Goal: Unclear

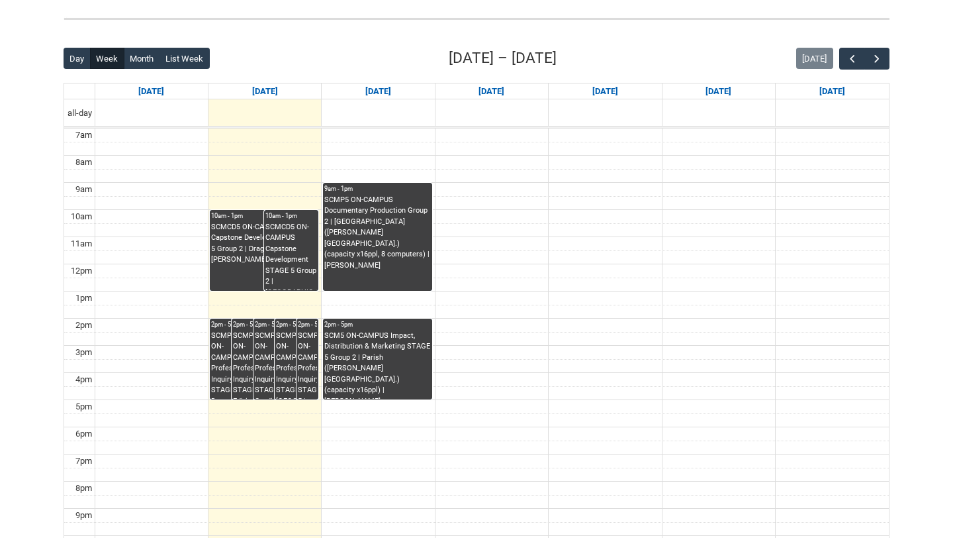
scroll to position [303, 0]
click at [876, 57] on span "button" at bounding box center [877, 58] width 13 height 13
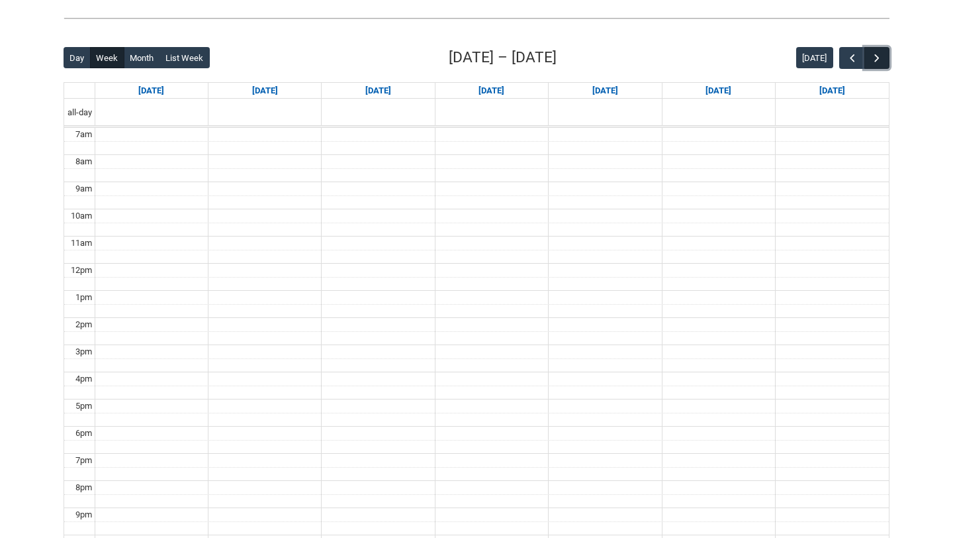
click at [876, 57] on span "button" at bounding box center [877, 58] width 13 height 13
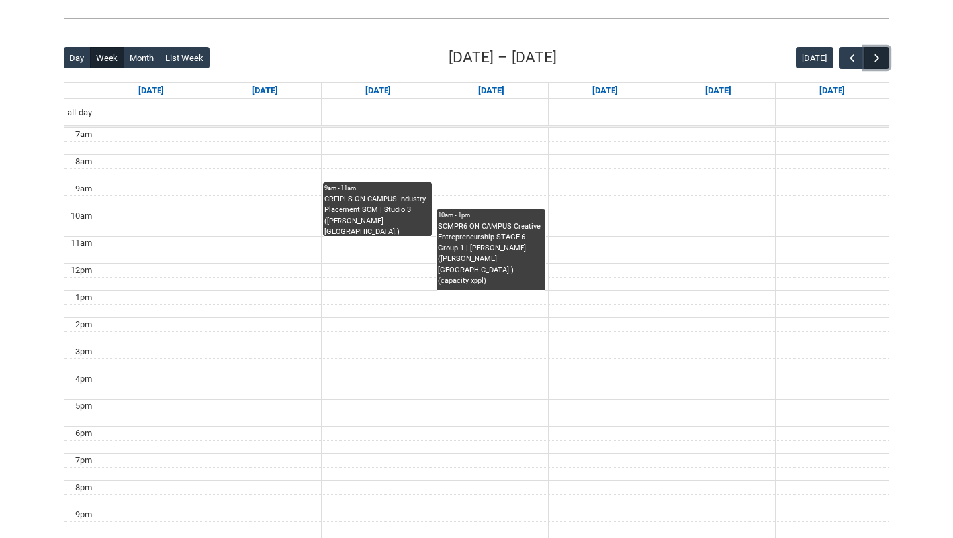
click at [876, 57] on span "button" at bounding box center [877, 58] width 13 height 13
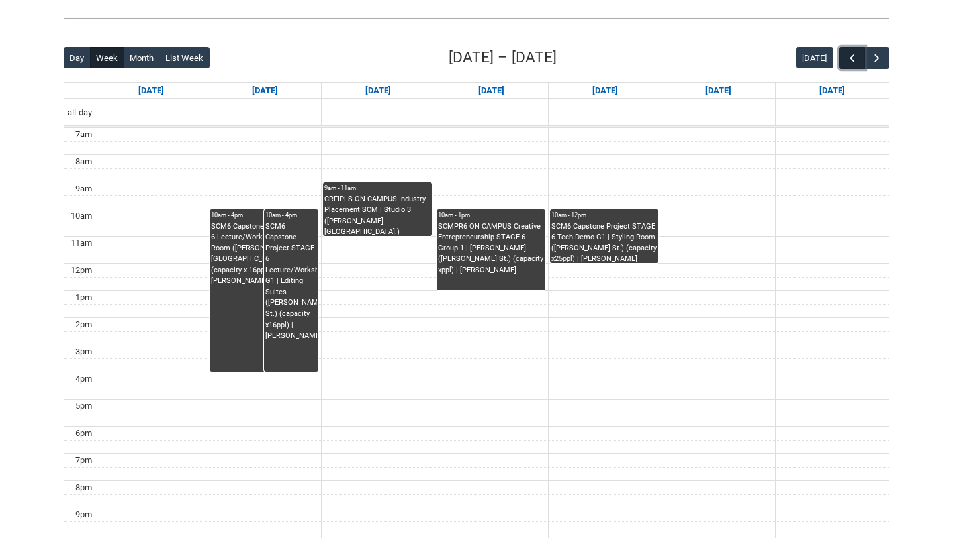
click at [847, 58] on span "button" at bounding box center [852, 58] width 13 height 13
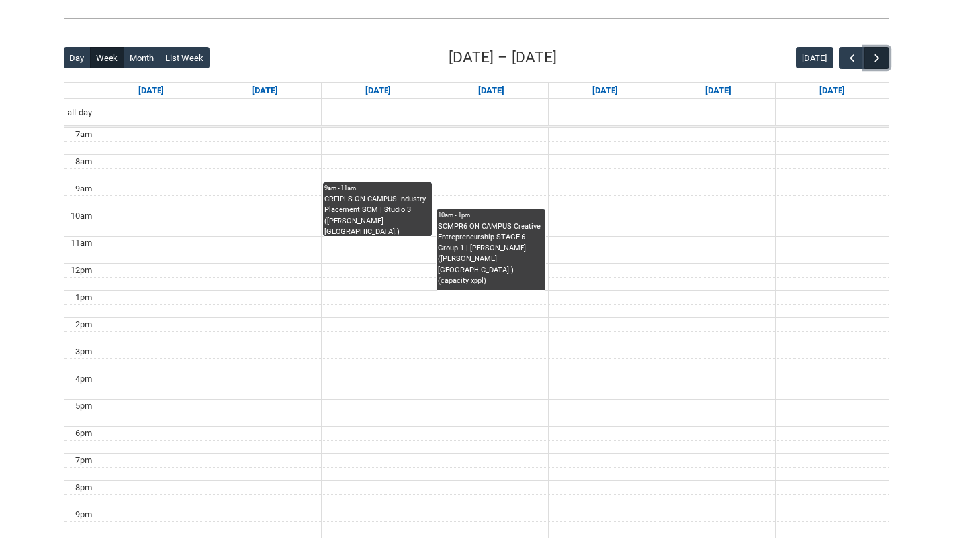
click at [879, 52] on span "button" at bounding box center [877, 58] width 13 height 13
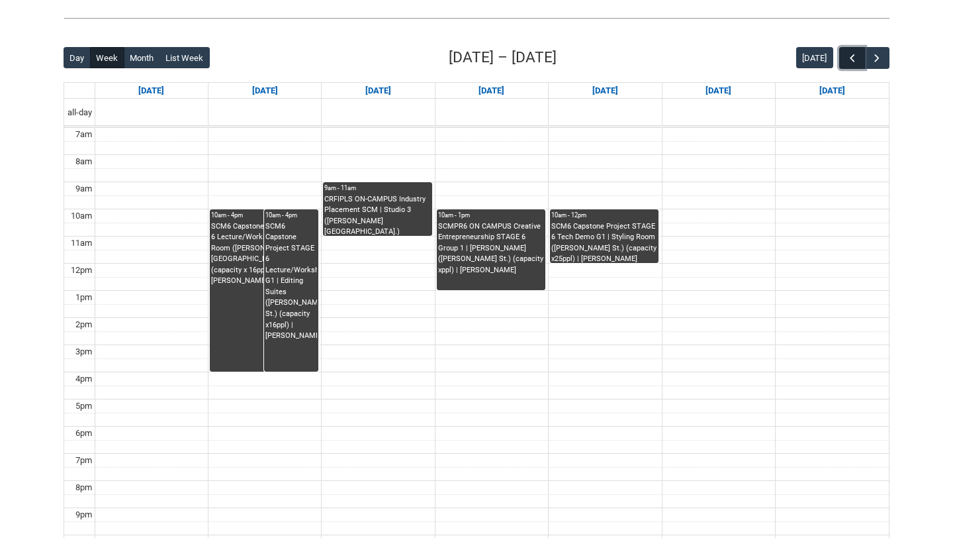
click at [851, 60] on span "button" at bounding box center [852, 58] width 13 height 13
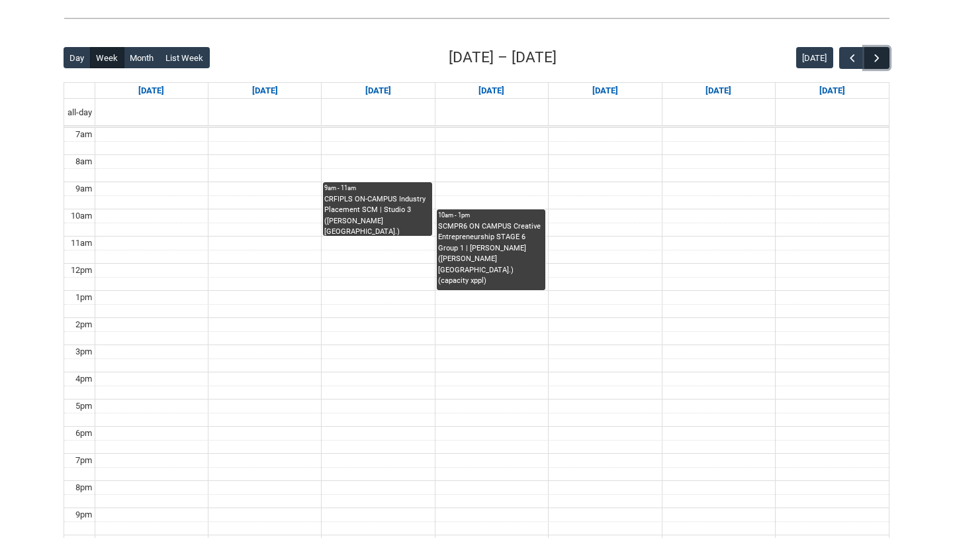
click at [883, 62] on button "button" at bounding box center [877, 58] width 25 height 22
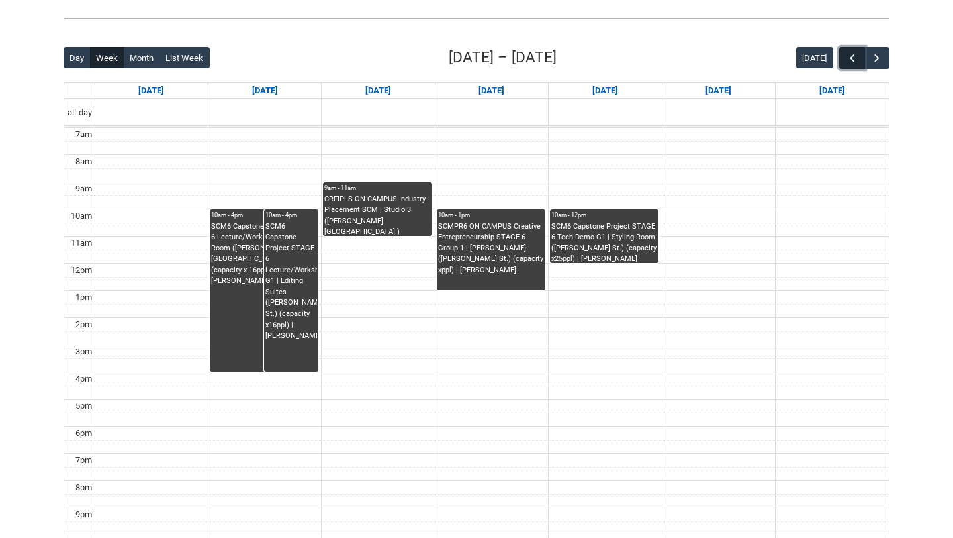
click at [850, 60] on span "button" at bounding box center [852, 58] width 13 height 13
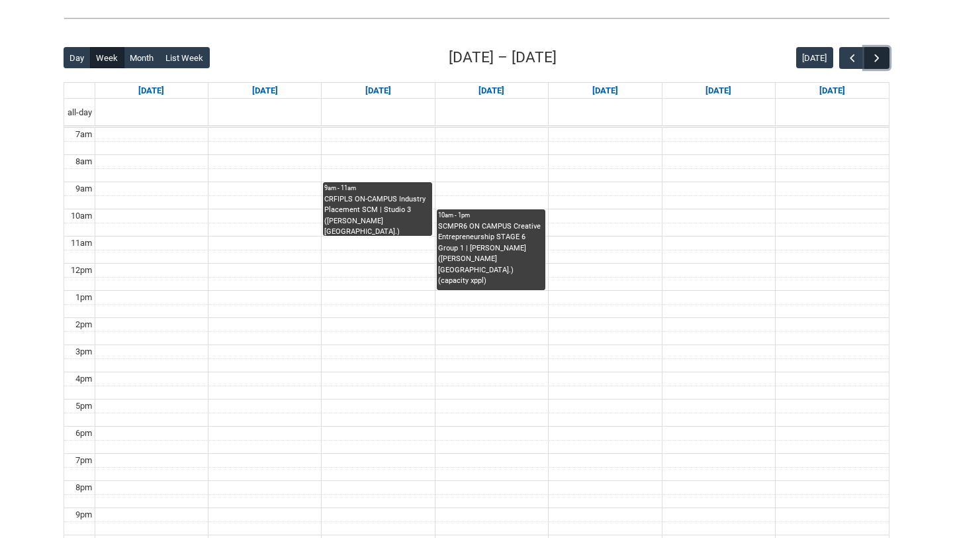
click at [881, 55] on span "button" at bounding box center [877, 58] width 13 height 13
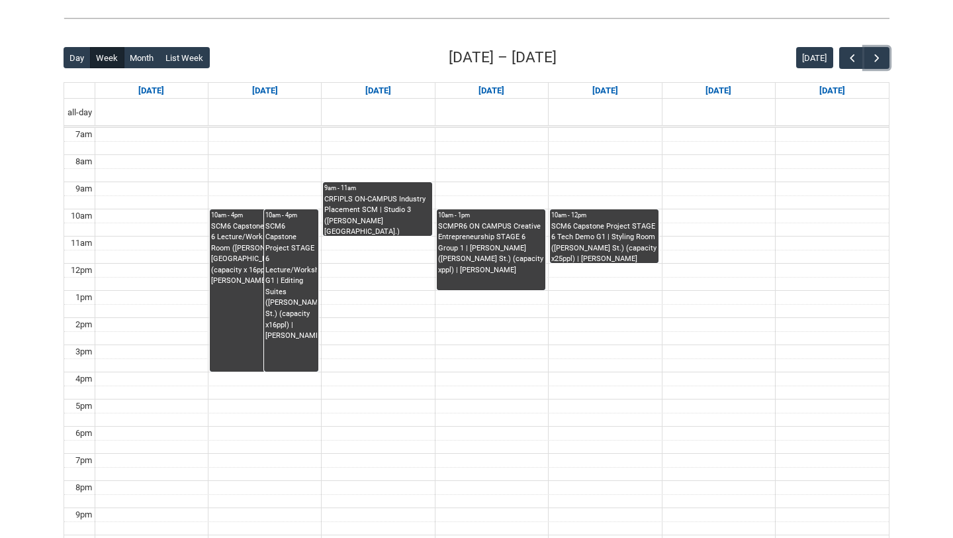
click at [601, 291] on td at bounding box center [492, 298] width 794 height 14
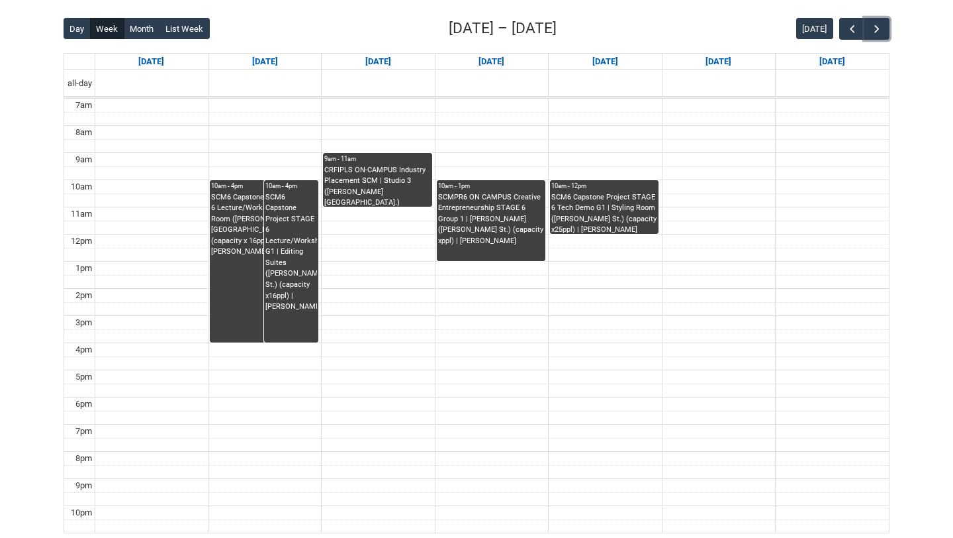
scroll to position [324, 0]
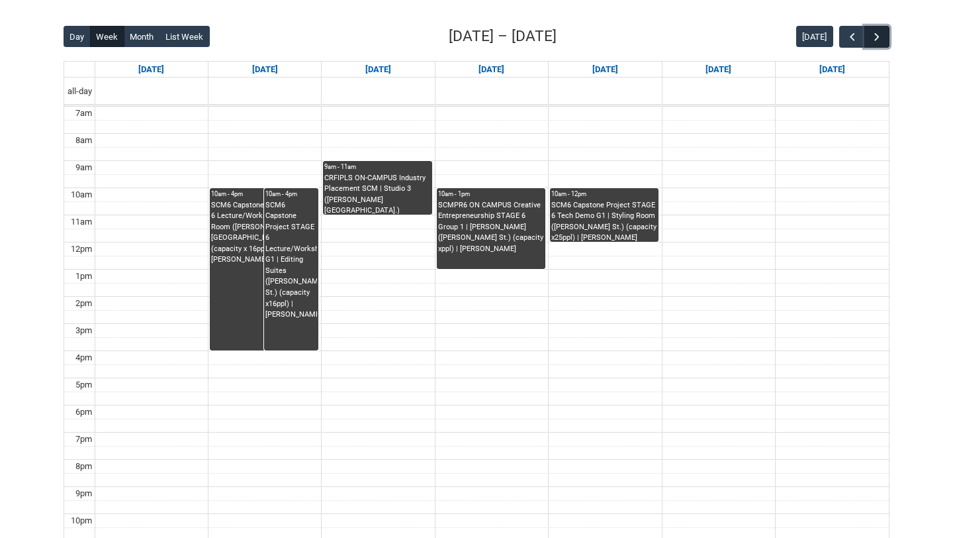
click at [875, 39] on span "button" at bounding box center [877, 36] width 13 height 13
